Goal: Use online tool/utility: Use online tool/utility

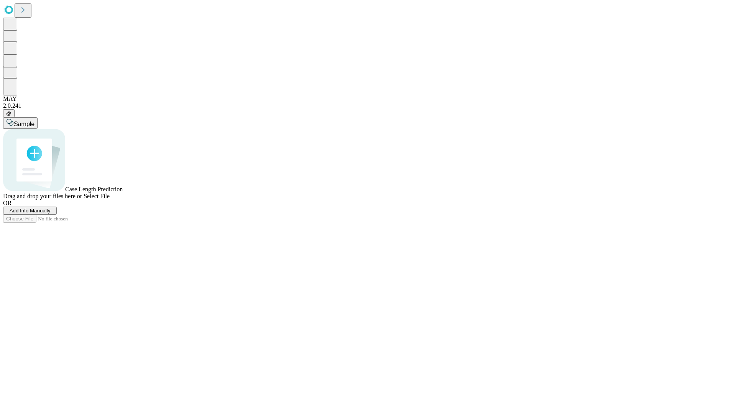
click at [110, 199] on span "Select File" at bounding box center [97, 196] width 26 height 7
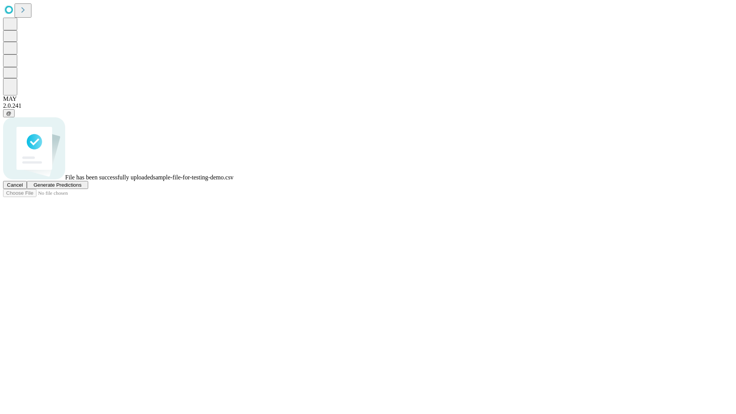
click at [81, 188] on span "Generate Predictions" at bounding box center [57, 185] width 48 height 6
